Goal: Obtain resource: Obtain resource

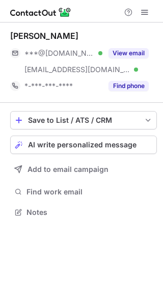
scroll to position [205, 163]
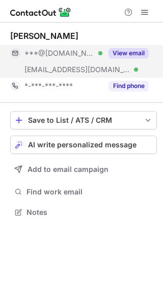
click at [132, 52] on button "View email" at bounding box center [129, 53] width 40 height 10
click at [84, 36] on div "Alex Johnson" at bounding box center [83, 36] width 147 height 10
click at [112, 45] on div "***@hotmail.com" at bounding box center [79, 53] width 139 height 16
click at [126, 56] on button "View email" at bounding box center [129, 53] width 40 height 10
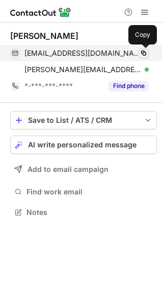
click at [145, 52] on span at bounding box center [144, 53] width 8 height 8
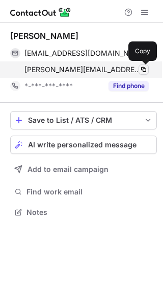
click at [140, 68] on span at bounding box center [144, 69] width 8 height 8
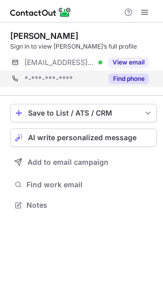
scroll to position [198, 163]
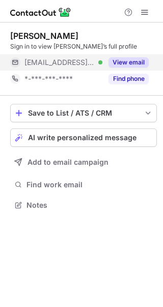
click at [140, 64] on button "View email" at bounding box center [129, 62] width 40 height 10
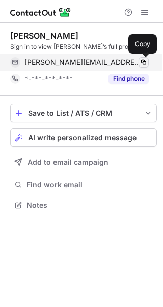
click at [143, 61] on span at bounding box center [144, 62] width 8 height 8
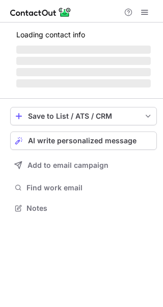
scroll to position [189, 163]
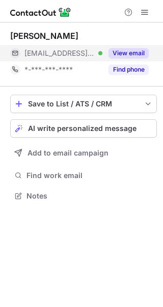
click at [127, 53] on button "View email" at bounding box center [129, 53] width 40 height 10
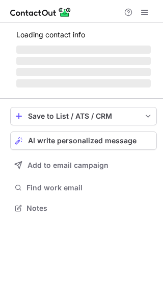
scroll to position [205, 163]
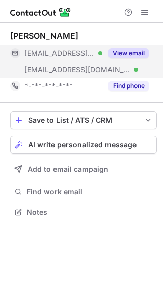
click at [134, 55] on button "View email" at bounding box center [129, 53] width 40 height 10
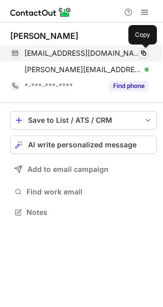
click at [144, 56] on span at bounding box center [144, 53] width 8 height 8
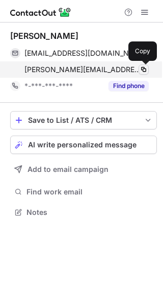
click at [147, 69] on span at bounding box center [144, 69] width 8 height 8
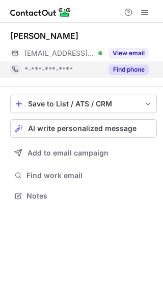
scroll to position [189, 163]
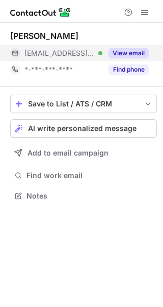
click at [126, 57] on button "View email" at bounding box center [129, 53] width 40 height 10
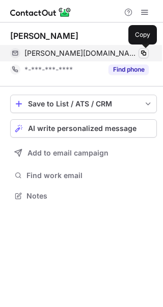
click at [146, 52] on span at bounding box center [144, 53] width 8 height 8
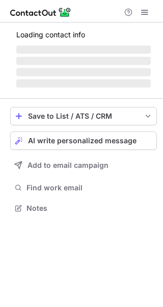
scroll to position [189, 163]
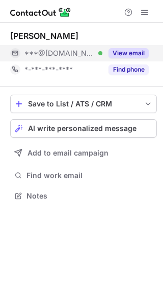
scroll to position [189, 163]
click at [129, 54] on button "View email" at bounding box center [129, 53] width 40 height 10
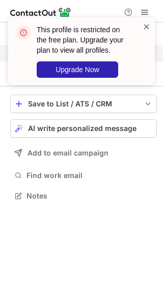
click at [147, 23] on span at bounding box center [147, 26] width 8 height 10
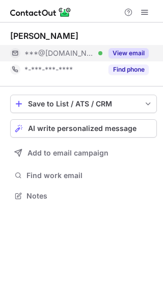
click at [147, 9] on div "This profile is restricted on the free plan. Upgrade your plan to view all prof…" at bounding box center [81, 55] width 163 height 96
click at [147, 10] on div "This profile is restricted on the free plan. Upgrade your plan to view all prof…" at bounding box center [81, 55] width 163 height 96
click at [147, 11] on div "This profile is restricted on the free plan. Upgrade your plan to view all prof…" at bounding box center [81, 17] width 163 height 20
click at [147, 11] on span at bounding box center [145, 12] width 8 height 8
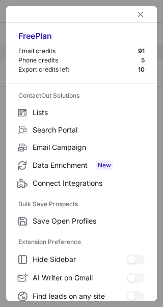
scroll to position [119, 0]
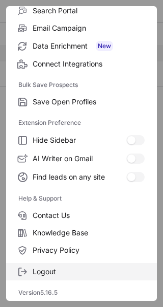
click at [54, 270] on span "Logout" at bounding box center [89, 271] width 112 height 9
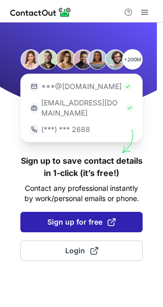
click at [62, 217] on span "Sign up for free" at bounding box center [82, 222] width 68 height 10
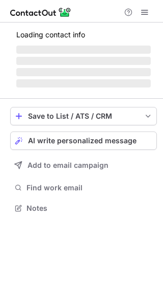
scroll to position [189, 163]
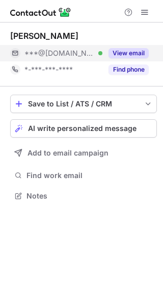
click at [128, 59] on div "View email" at bounding box center [126, 53] width 46 height 16
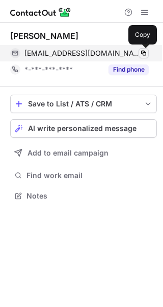
click at [147, 54] on span at bounding box center [144, 53] width 8 height 8
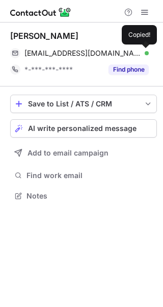
drag, startPoint x: 147, startPoint y: 54, endPoint x: 5, endPoint y: 159, distance: 176.7
click at [147, 55] on span at bounding box center [144, 53] width 8 height 8
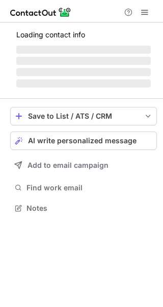
scroll to position [189, 163]
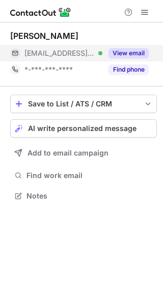
click at [127, 57] on div "View email" at bounding box center [126, 53] width 46 height 16
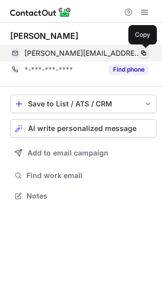
click at [140, 57] on span at bounding box center [144, 53] width 8 height 8
